Goal: Navigation & Orientation: Find specific page/section

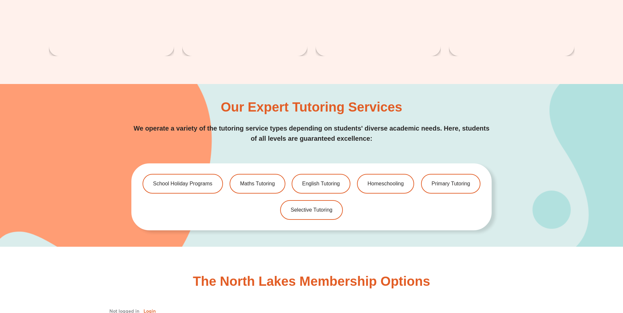
scroll to position [1478, 0]
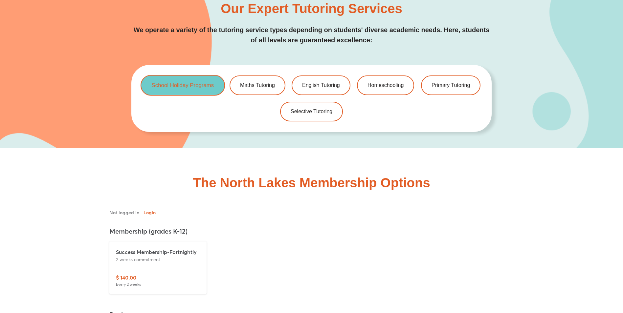
click at [194, 88] on link "School Holiday Programs" at bounding box center [183, 85] width 84 height 21
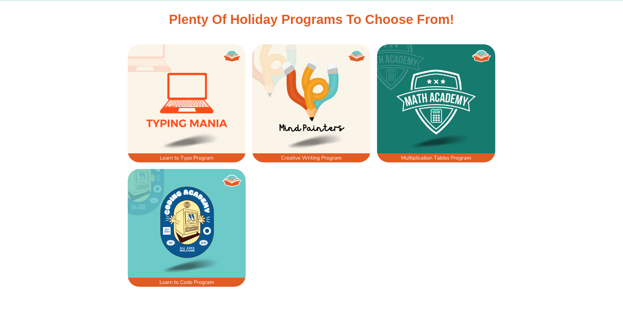
scroll to position [493, 0]
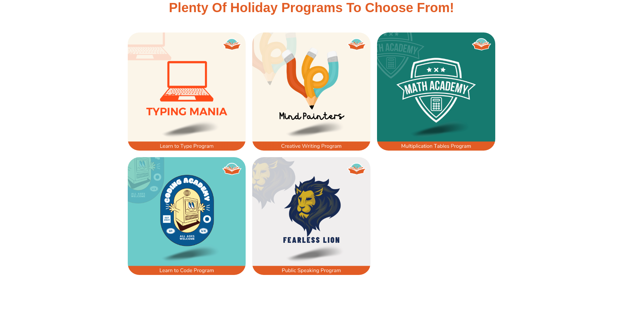
click at [444, 109] on img at bounding box center [436, 92] width 118 height 118
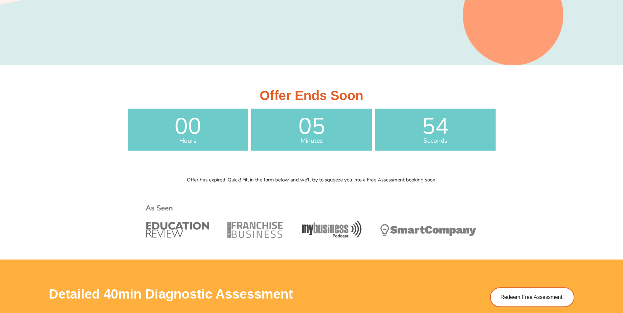
scroll to position [131, 0]
